Goal: Register for event/course

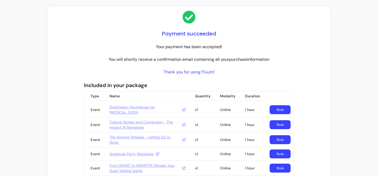
click at [27, 62] on div "Payment succeeded Your payment has been accepted! You will shortly receive a co…" at bounding box center [189, 141] width 378 height 282
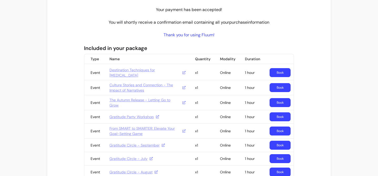
scroll to position [38, 0]
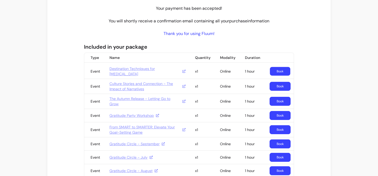
click at [279, 74] on link "Book" at bounding box center [280, 71] width 20 height 9
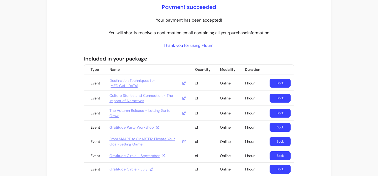
scroll to position [42, 0]
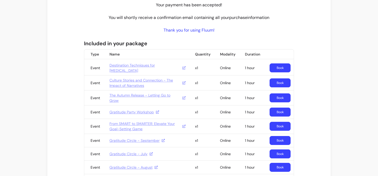
click at [126, 70] on link "Destination Techniques for [MEDICAL_DATA]" at bounding box center [148, 68] width 76 height 11
click at [283, 66] on link "Book" at bounding box center [280, 68] width 20 height 9
click at [277, 67] on link "Book" at bounding box center [280, 68] width 20 height 9
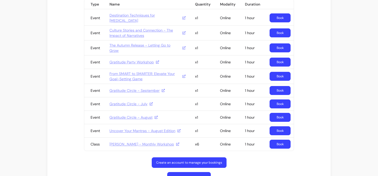
scroll to position [107, 0]
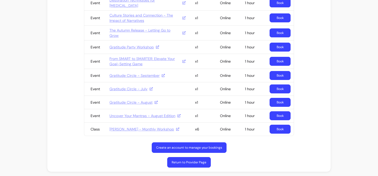
click at [279, 128] on link "Book" at bounding box center [280, 128] width 21 height 9
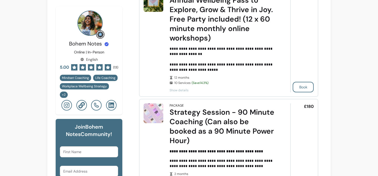
scroll to position [187, 0]
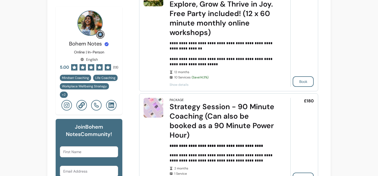
click at [82, 102] on icon at bounding box center [82, 105] width 6 height 6
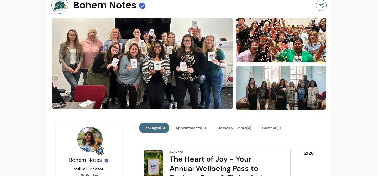
scroll to position [0, 0]
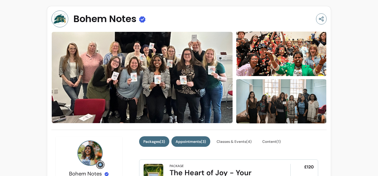
click at [195, 139] on button "Appointments ( 3 )" at bounding box center [191, 141] width 39 height 11
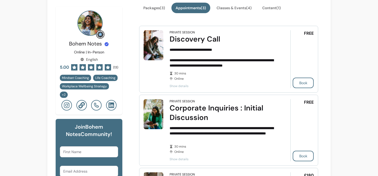
scroll to position [121, 0]
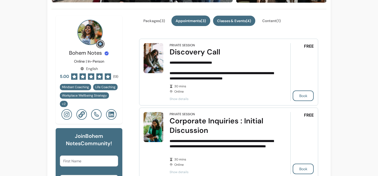
click at [247, 22] on button "Classes & Events ( 4 )" at bounding box center [234, 21] width 42 height 10
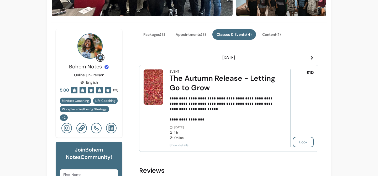
scroll to position [103, 0]
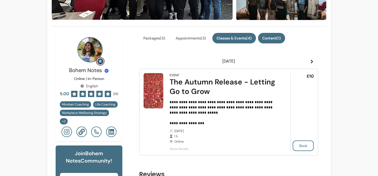
click at [269, 39] on button "Content ( 1 )" at bounding box center [271, 38] width 27 height 11
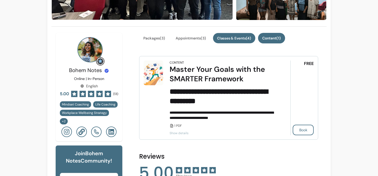
click at [255, 40] on button "Classes & Events ( 4 )" at bounding box center [234, 38] width 42 height 10
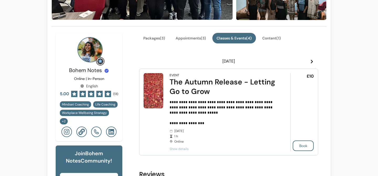
click at [282, 37] on button "Content ( 1 )" at bounding box center [271, 38] width 27 height 11
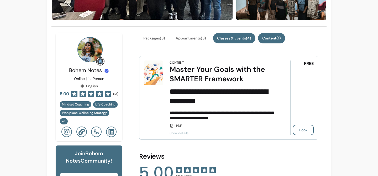
click at [252, 35] on button "Classes & Events ( 4 )" at bounding box center [234, 38] width 42 height 10
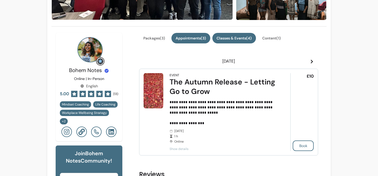
click at [201, 34] on button "Appointments ( 3 )" at bounding box center [191, 38] width 39 height 11
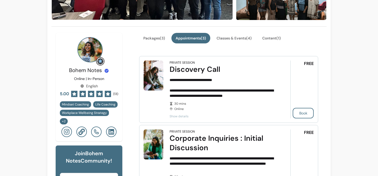
scroll to position [101, 0]
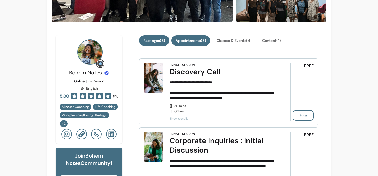
click at [155, 41] on button "Packages ( 3 )" at bounding box center [154, 40] width 30 height 11
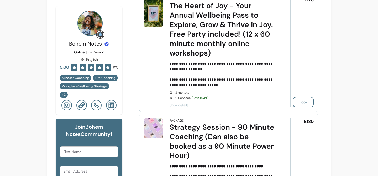
scroll to position [168, 0]
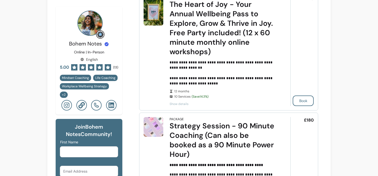
click at [72, 149] on input "First Name" at bounding box center [88, 151] width 51 height 5
type input "Louisa"
type input "louisaasprou@gmail.com"
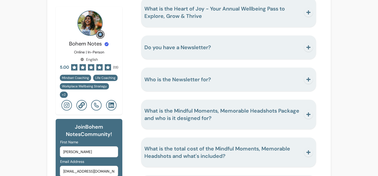
scroll to position [1226, 0]
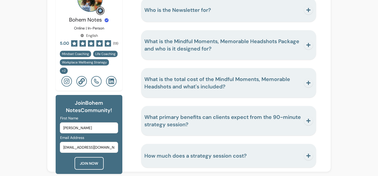
click at [88, 157] on button "JOIN NOW" at bounding box center [89, 163] width 29 height 13
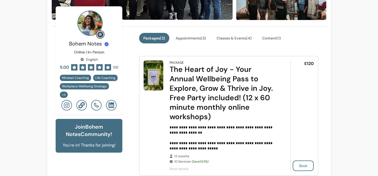
scroll to position [170, 0]
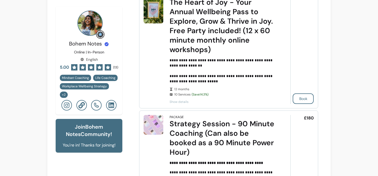
click at [175, 102] on span "Show details" at bounding box center [223, 102] width 106 height 4
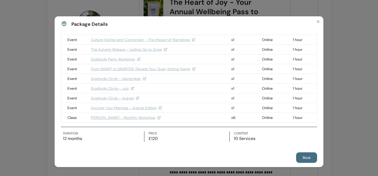
scroll to position [0, 0]
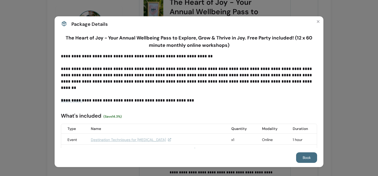
click at [7, 95] on div "**********" at bounding box center [189, 88] width 378 height 176
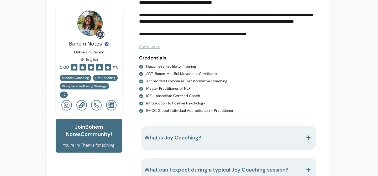
scroll to position [793, 0]
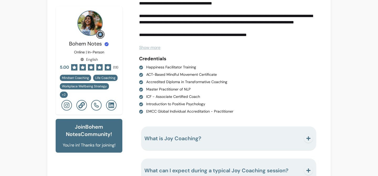
click at [150, 48] on span "Show more" at bounding box center [149, 48] width 21 height 6
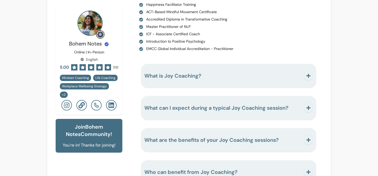
scroll to position [1494, 0]
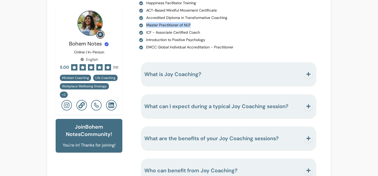
drag, startPoint x: 193, startPoint y: 25, endPoint x: 146, endPoint y: 25, distance: 46.2
click at [146, 25] on li "Master Practitioner of NLP" at bounding box center [226, 24] width 175 height 5
click at [246, 34] on li "ICF - Associate Certified Coach" at bounding box center [226, 32] width 175 height 5
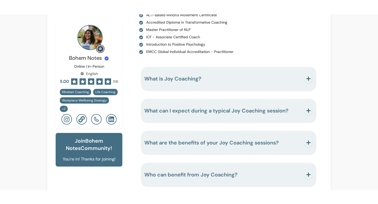
scroll to position [1504, 0]
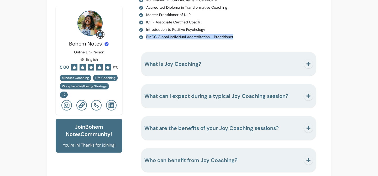
drag, startPoint x: 236, startPoint y: 37, endPoint x: 146, endPoint y: 38, distance: 89.8
click at [146, 38] on li "EMCC Global Individual Accreditation - Practitioner" at bounding box center [226, 36] width 175 height 5
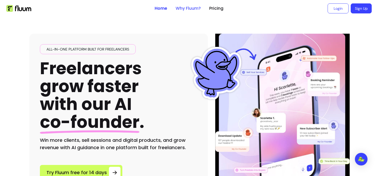
click at [187, 10] on link "Why Fluum?" at bounding box center [188, 8] width 25 height 6
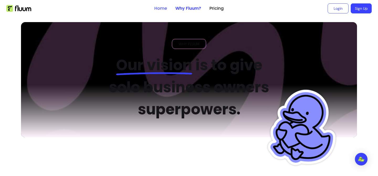
click at [160, 5] on link "Home" at bounding box center [160, 8] width 13 height 6
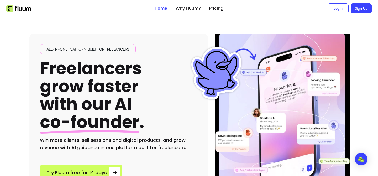
click at [25, 8] on img at bounding box center [18, 8] width 25 height 7
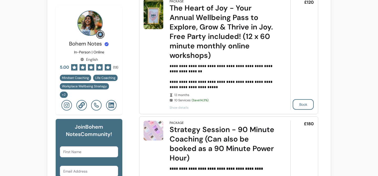
scroll to position [169, 0]
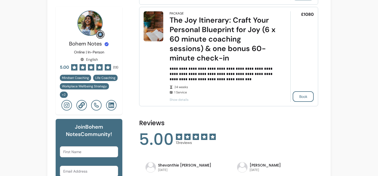
scroll to position [424, 0]
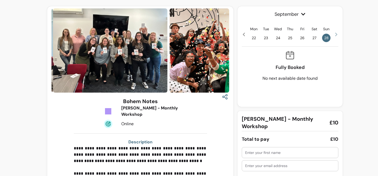
click at [304, 14] on icon at bounding box center [303, 14] width 5 height 5
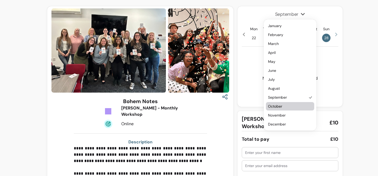
click at [293, 105] on span "October" at bounding box center [287, 105] width 39 height 5
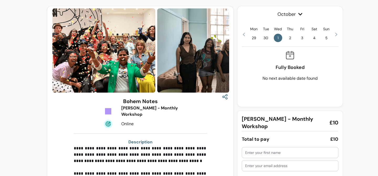
click at [290, 37] on span "2" at bounding box center [290, 38] width 8 height 8
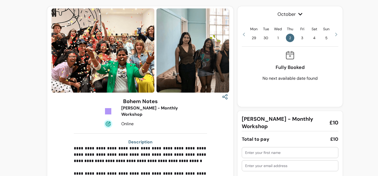
click at [302, 37] on span "3" at bounding box center [302, 38] width 8 height 8
click at [308, 38] on div "Mon 29 Tue 30 Wed 1 Thu 2 Fri 3 Sat 4 Sun 5" at bounding box center [290, 34] width 97 height 16
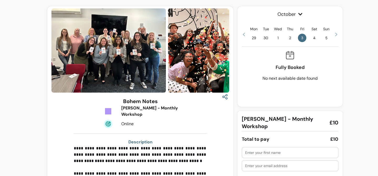
click at [336, 34] on icon at bounding box center [336, 34] width 4 height 4
click at [290, 37] on span "9" at bounding box center [290, 38] width 8 height 8
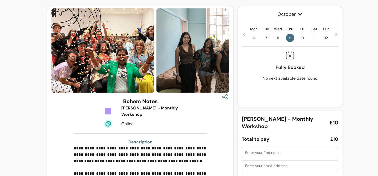
click at [337, 34] on icon at bounding box center [336, 35] width 2 height 4
click at [293, 37] on span "16" at bounding box center [290, 38] width 8 height 8
click at [336, 34] on icon at bounding box center [336, 34] width 4 height 4
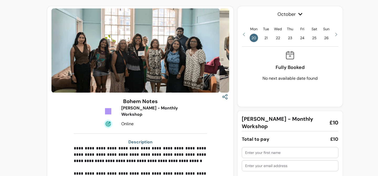
click at [289, 38] on span "23" at bounding box center [290, 38] width 8 height 8
click at [336, 35] on icon at bounding box center [336, 35] width 2 height 4
click at [292, 39] on span "30" at bounding box center [290, 38] width 8 height 8
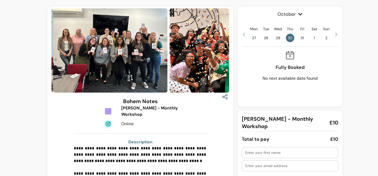
click at [338, 35] on icon at bounding box center [336, 34] width 4 height 4
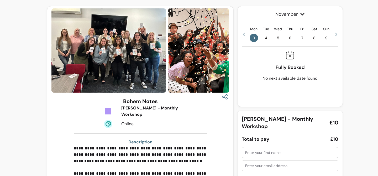
click at [289, 35] on span "6" at bounding box center [290, 38] width 8 height 8
